Goal: Transaction & Acquisition: Purchase product/service

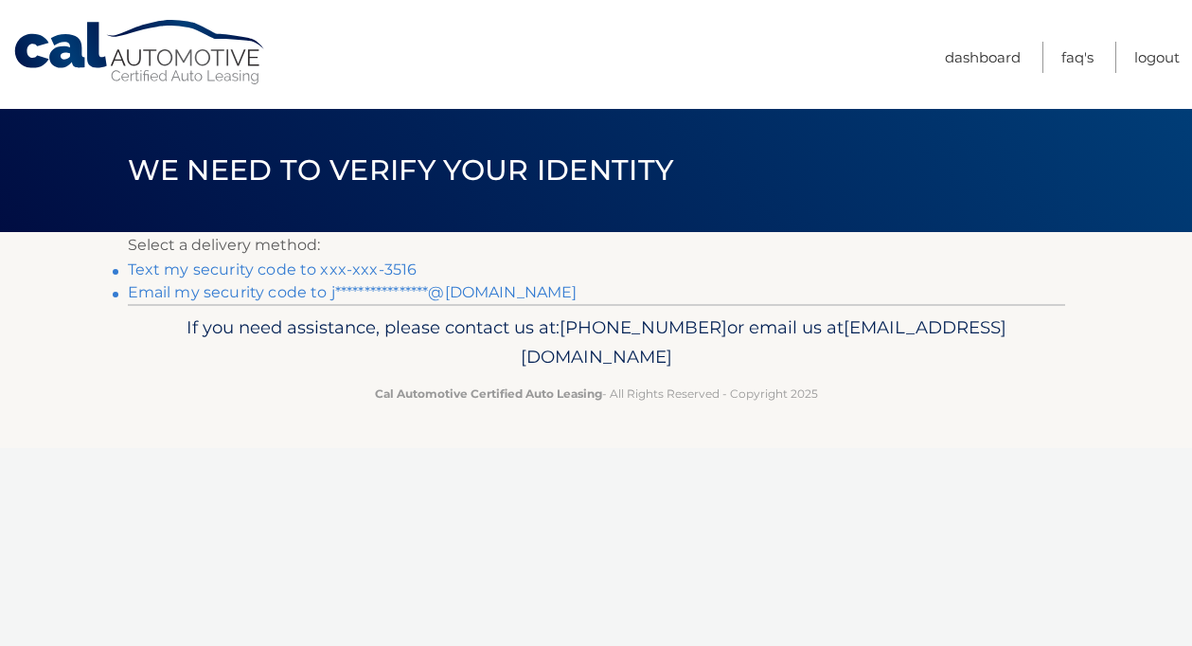
click at [346, 274] on link "Text my security code to xxx-xxx-3516" at bounding box center [273, 269] width 290 height 18
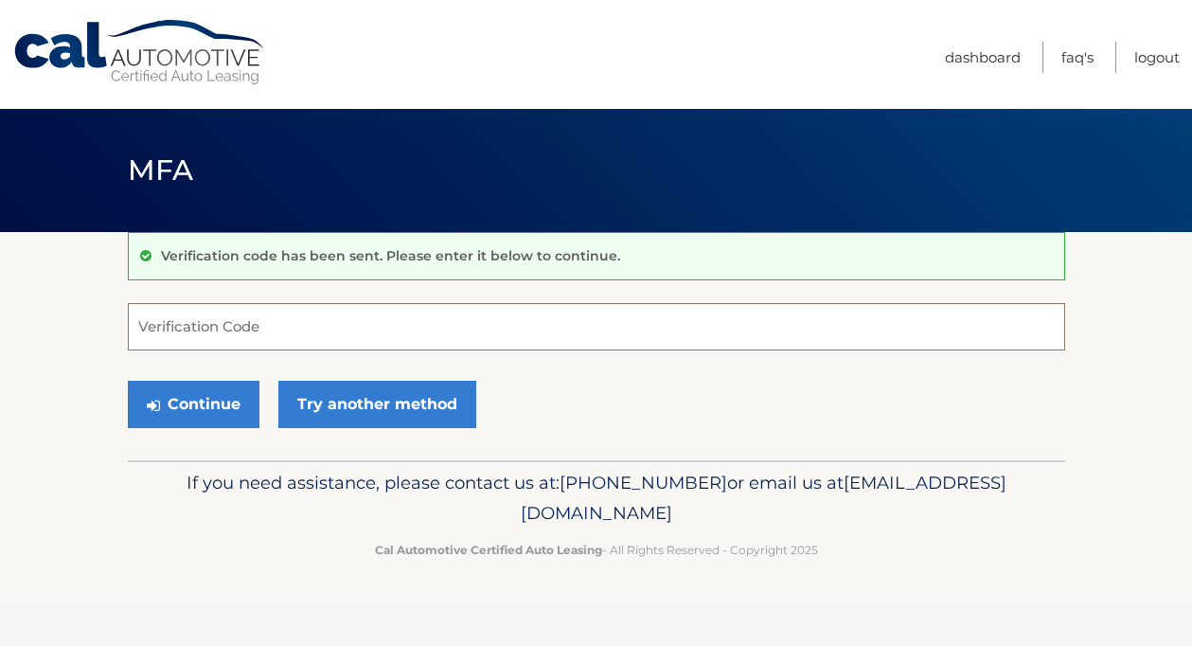
click at [321, 326] on input "Verification Code" at bounding box center [596, 326] width 937 height 47
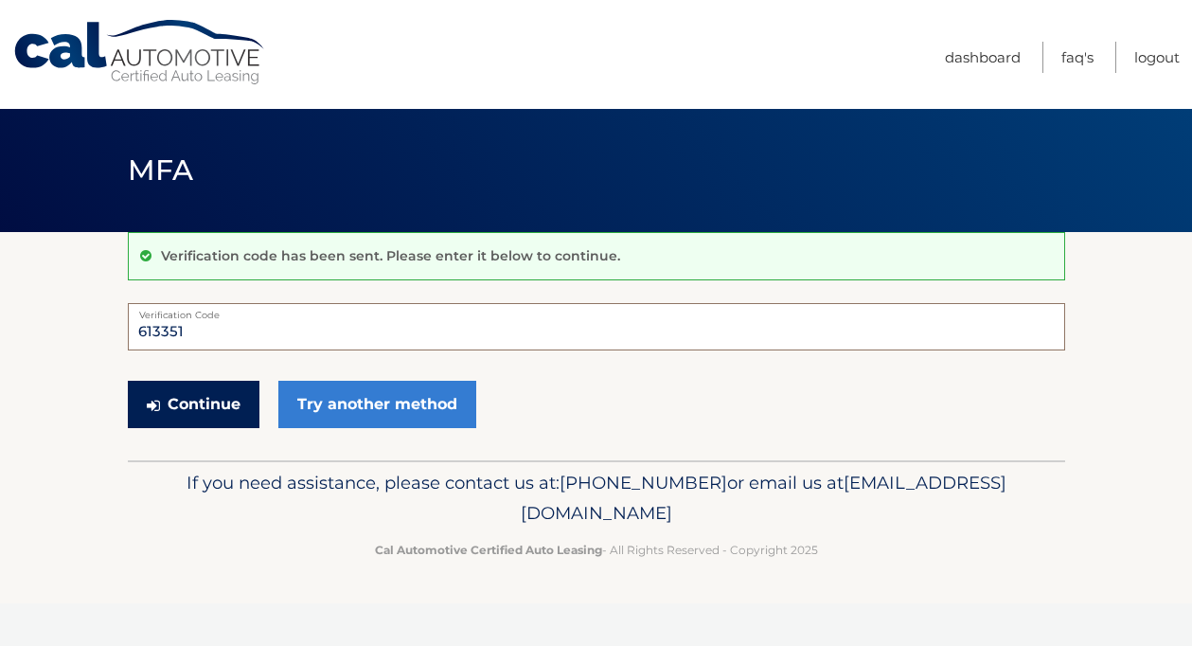
type input "613351"
click at [188, 415] on button "Continue" at bounding box center [194, 404] width 132 height 47
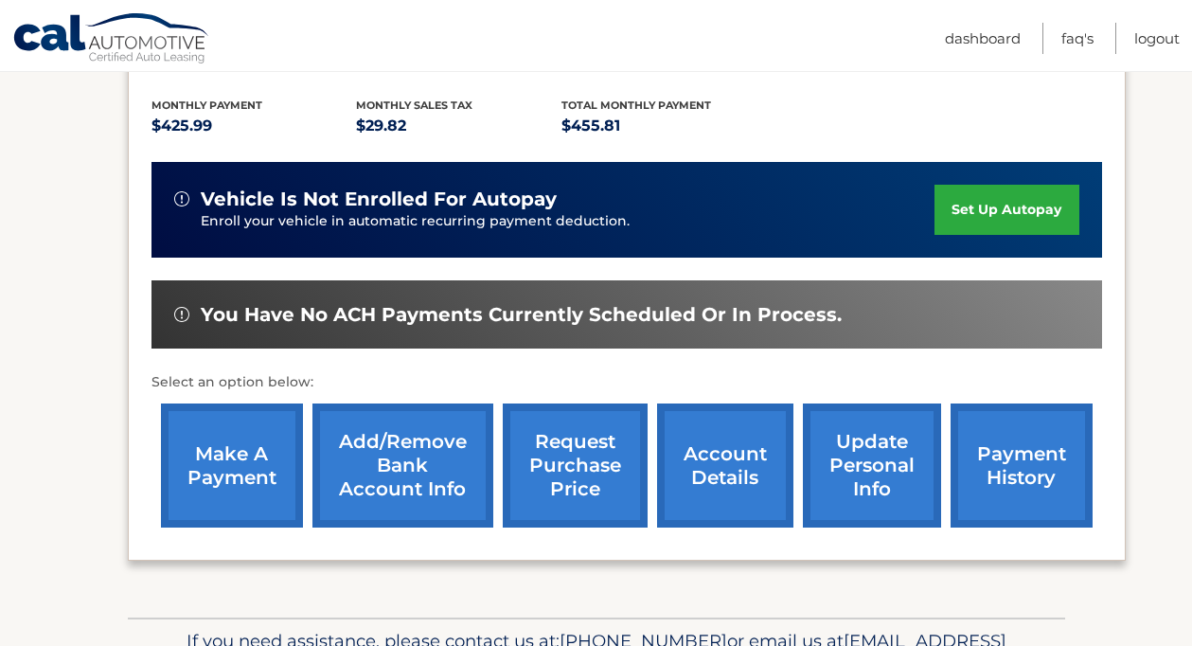
scroll to position [416, 0]
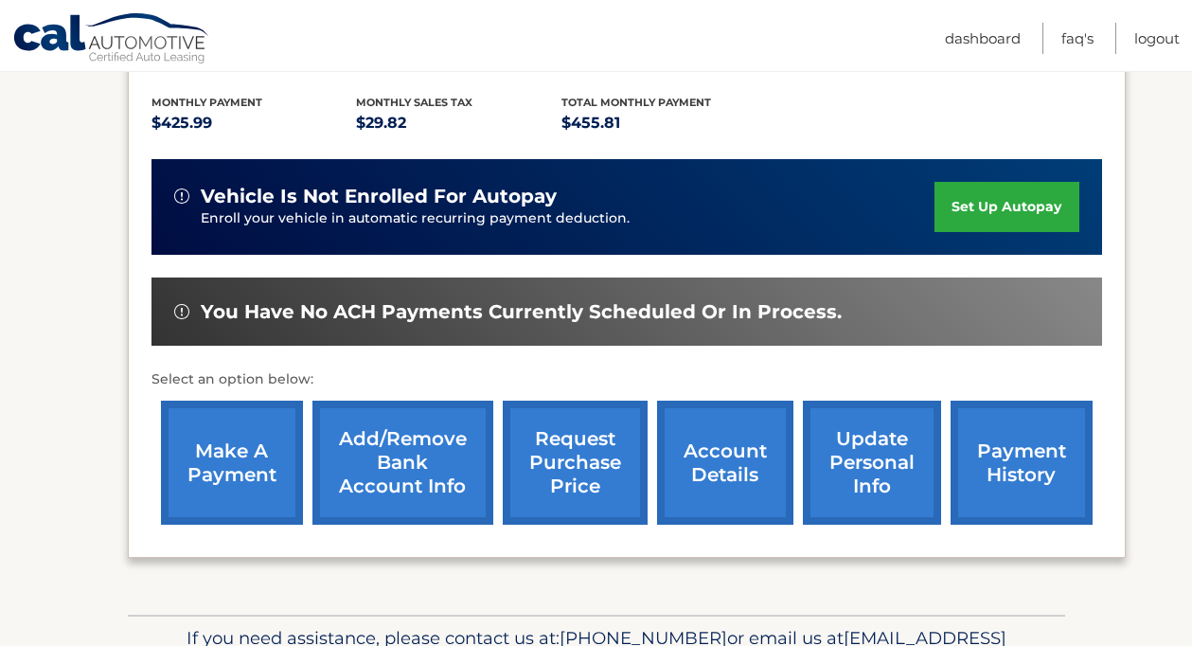
click at [219, 471] on link "make a payment" at bounding box center [232, 463] width 142 height 124
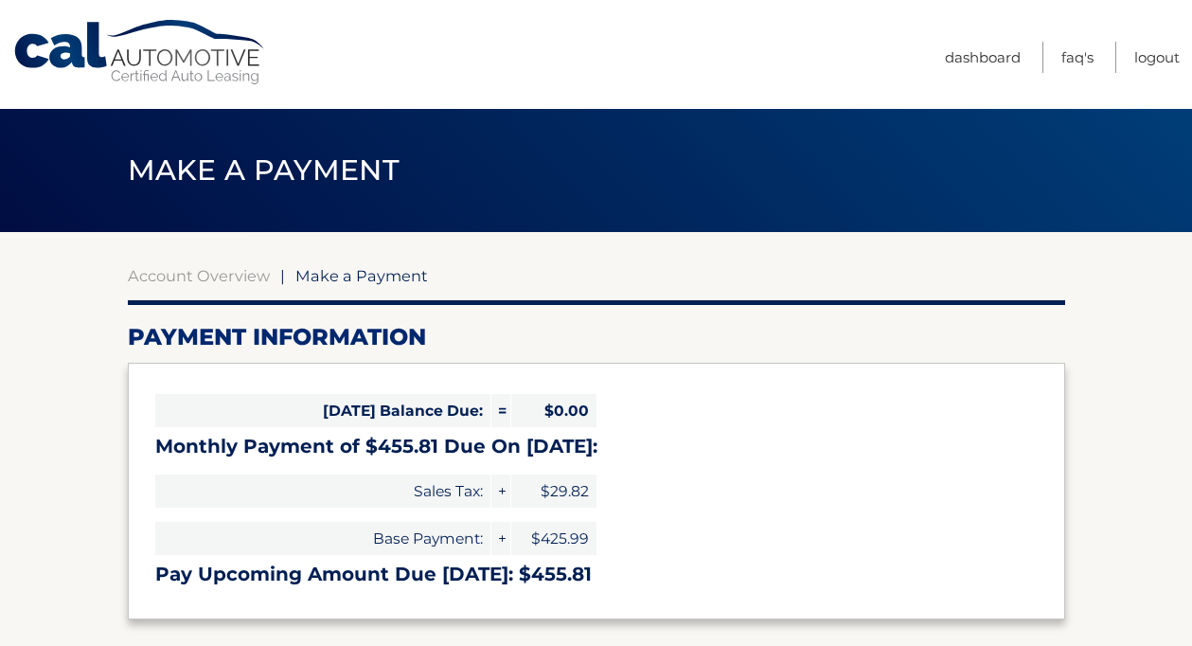
select select "ZGQ4ZmI0YzAtZjk2NC00MGIyLThiMzQtZmRkNzAxODMxM2Nk"
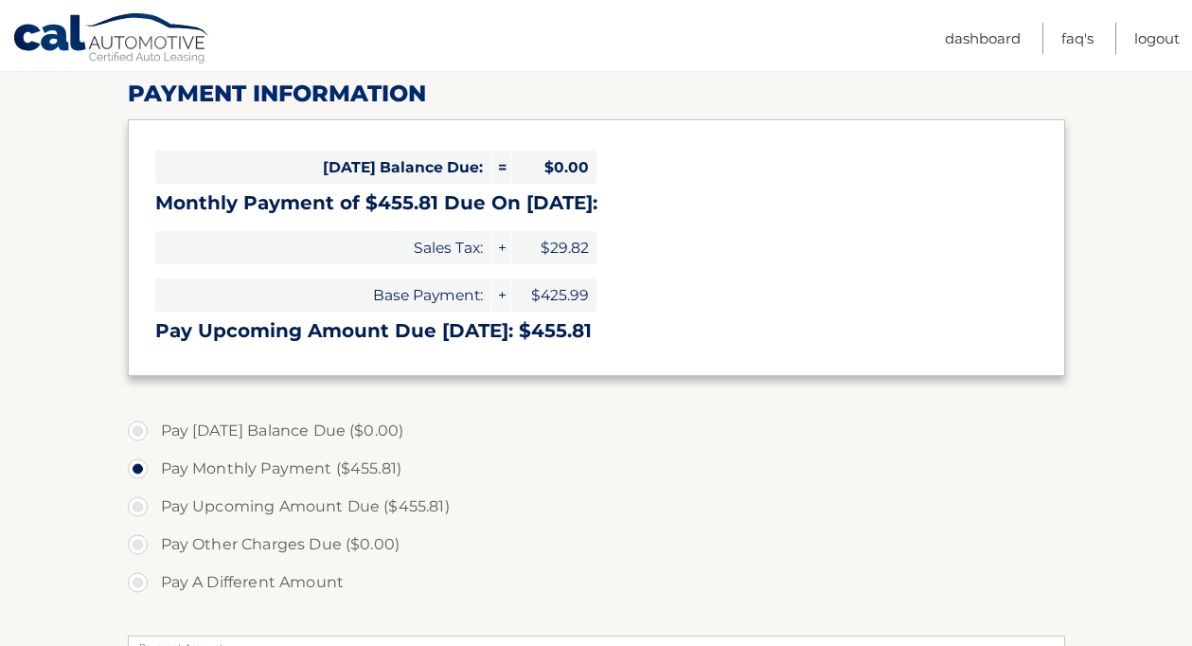
scroll to position [249, 0]
